Goal: Information Seeking & Learning: Check status

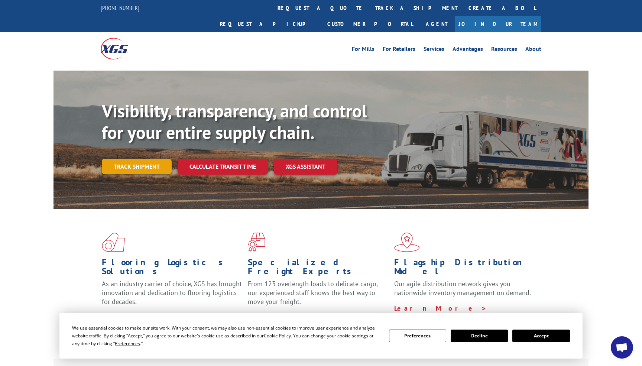
click at [127, 159] on link "Track shipment" at bounding box center [137, 167] width 70 height 16
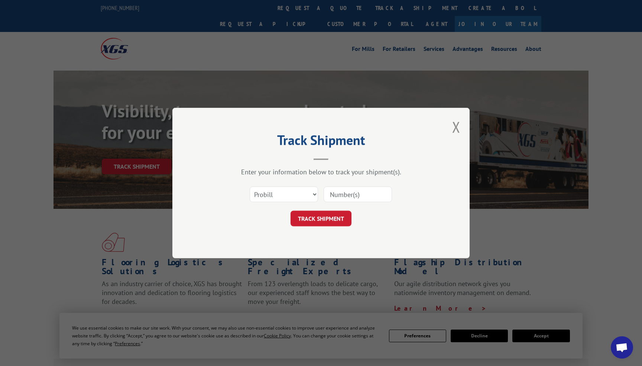
click at [347, 197] on input at bounding box center [358, 195] width 68 height 16
paste input "#17508451"
type input "#17508451"
click at [313, 220] on button "TRACK SHIPMENT" at bounding box center [321, 219] width 61 height 16
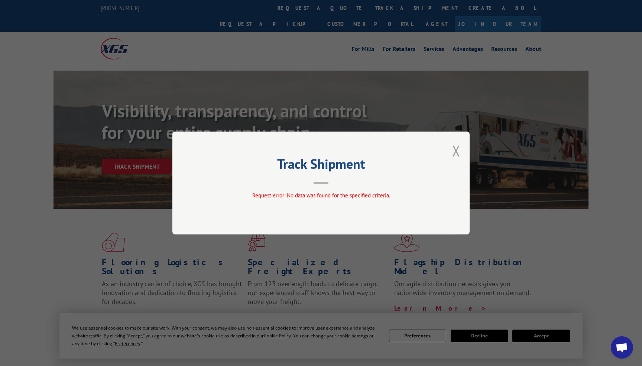
click at [457, 149] on button "Close modal" at bounding box center [456, 151] width 8 height 20
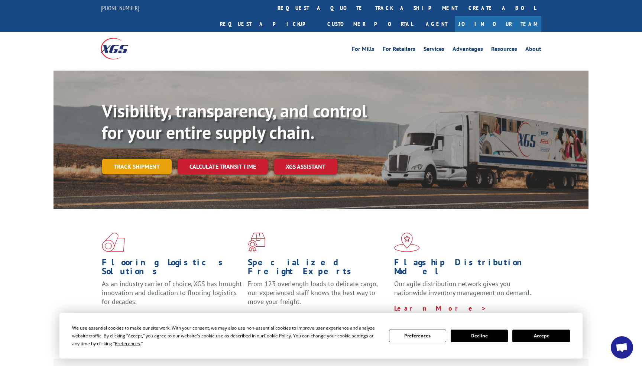
click at [150, 159] on link "Track shipment" at bounding box center [137, 167] width 70 height 16
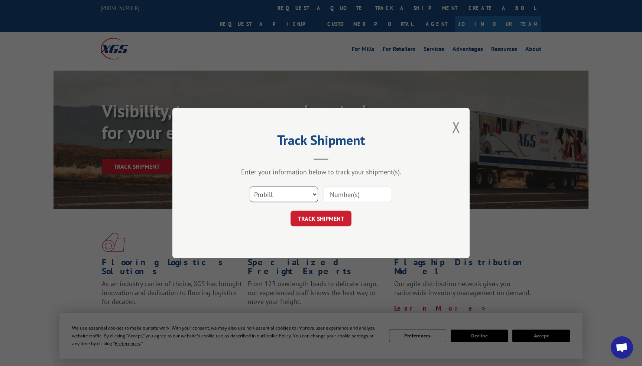
select select "bol"
click at [340, 199] on input at bounding box center [358, 195] width 68 height 16
paste input "#17508451"
type input "#17508451"
click at [321, 219] on button "TRACK SHIPMENT" at bounding box center [321, 219] width 61 height 16
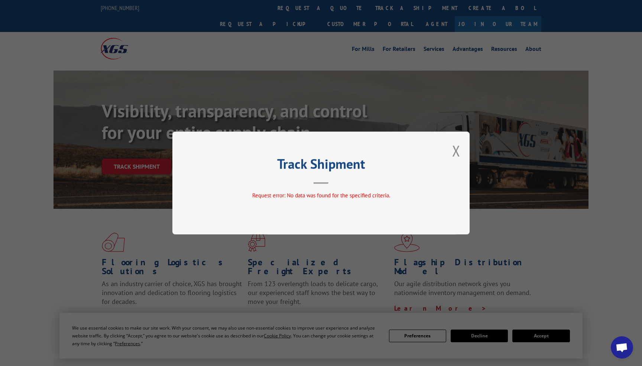
click at [352, 205] on div "Track Shipment Request error: No data was found for the specified criteria." at bounding box center [320, 183] width 297 height 103
click at [119, 157] on div "Track Shipment Request error: No data was found for the specified criteria." at bounding box center [321, 183] width 642 height 366
click at [455, 150] on button "Close modal" at bounding box center [456, 151] width 8 height 20
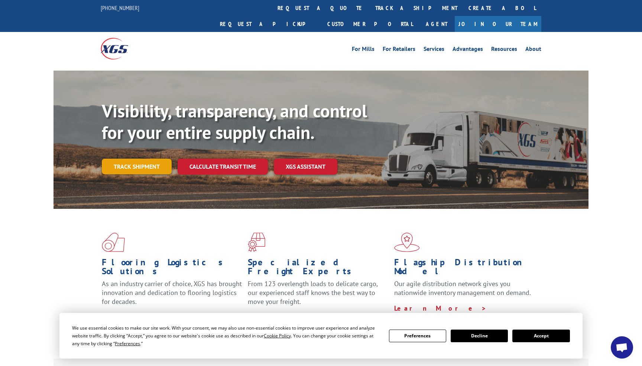
click at [131, 159] on link "Track shipment" at bounding box center [137, 167] width 70 height 16
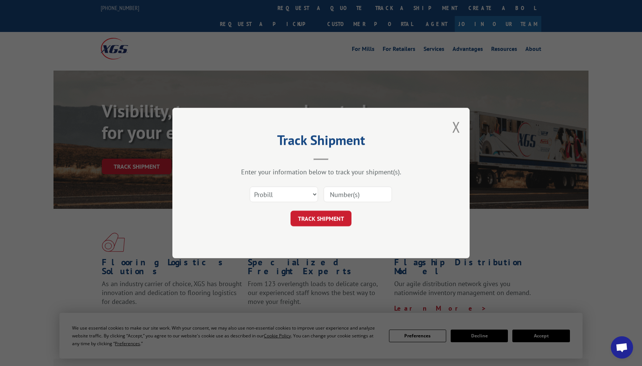
click at [343, 200] on input at bounding box center [358, 195] width 68 height 16
paste input "#17508451"
click at [333, 194] on input "#17508451" at bounding box center [358, 195] width 68 height 16
type input "17508451"
click at [321, 219] on button "TRACK SHIPMENT" at bounding box center [321, 219] width 61 height 16
